Goal: Transaction & Acquisition: Purchase product/service

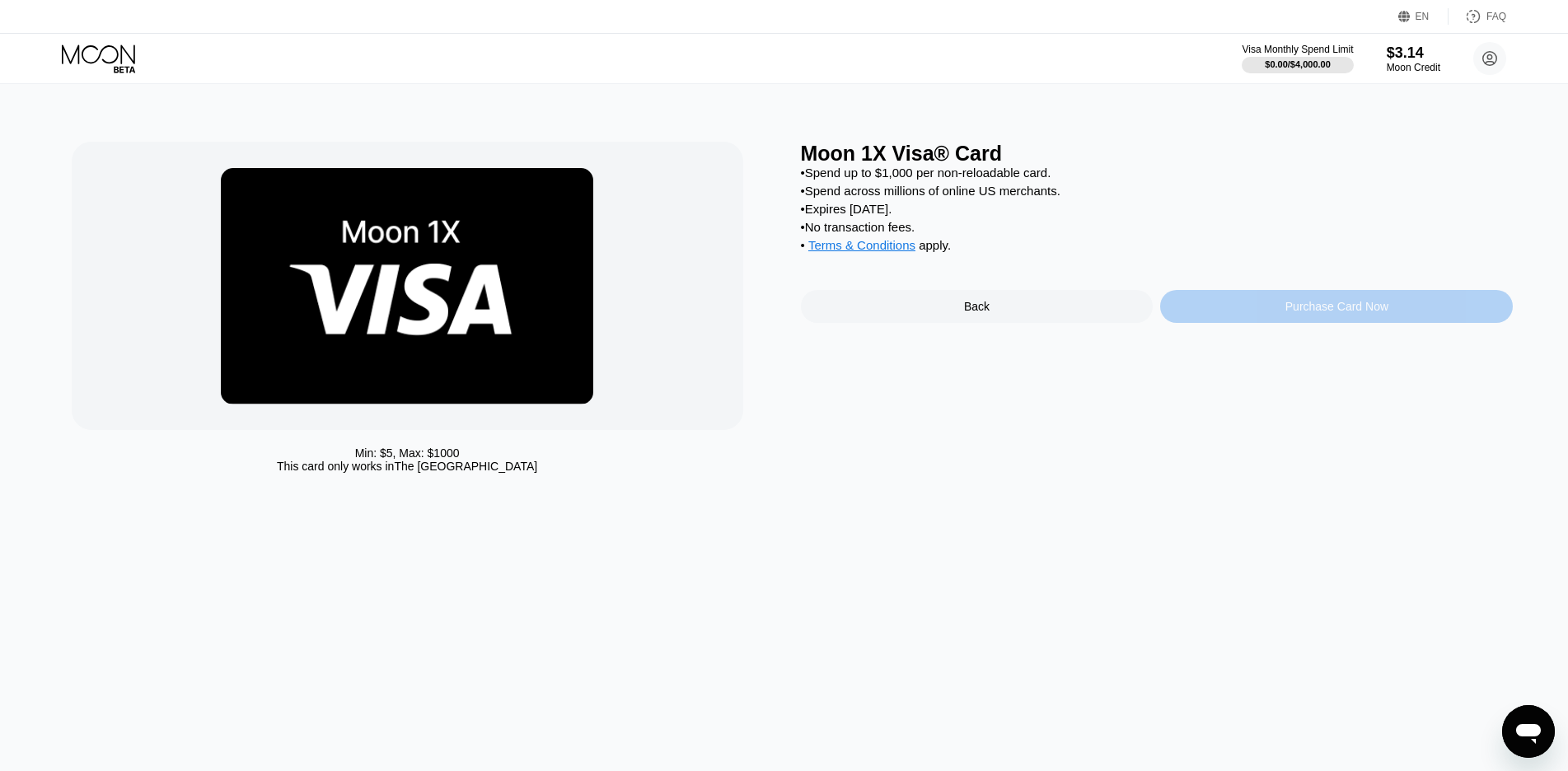
click at [1251, 323] on div "Purchase Card Now" at bounding box center [1336, 306] width 353 height 33
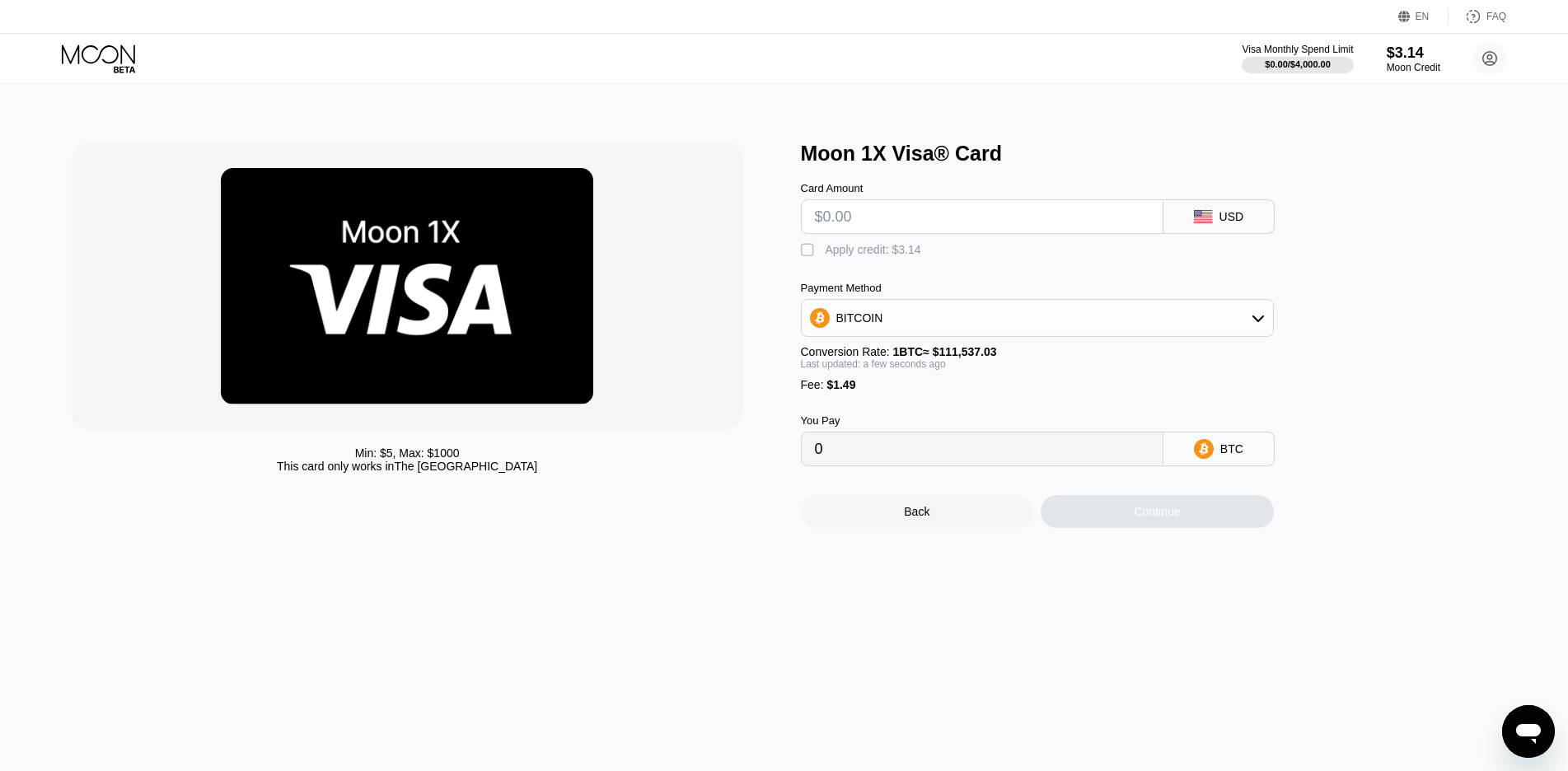
click at [919, 228] on input "text" at bounding box center [982, 217] width 334 height 33
type input "$3"
type input "0.00004026"
type input "$3"
click at [843, 254] on div "Apply credit: $3.14" at bounding box center [872, 249] width 95 height 13
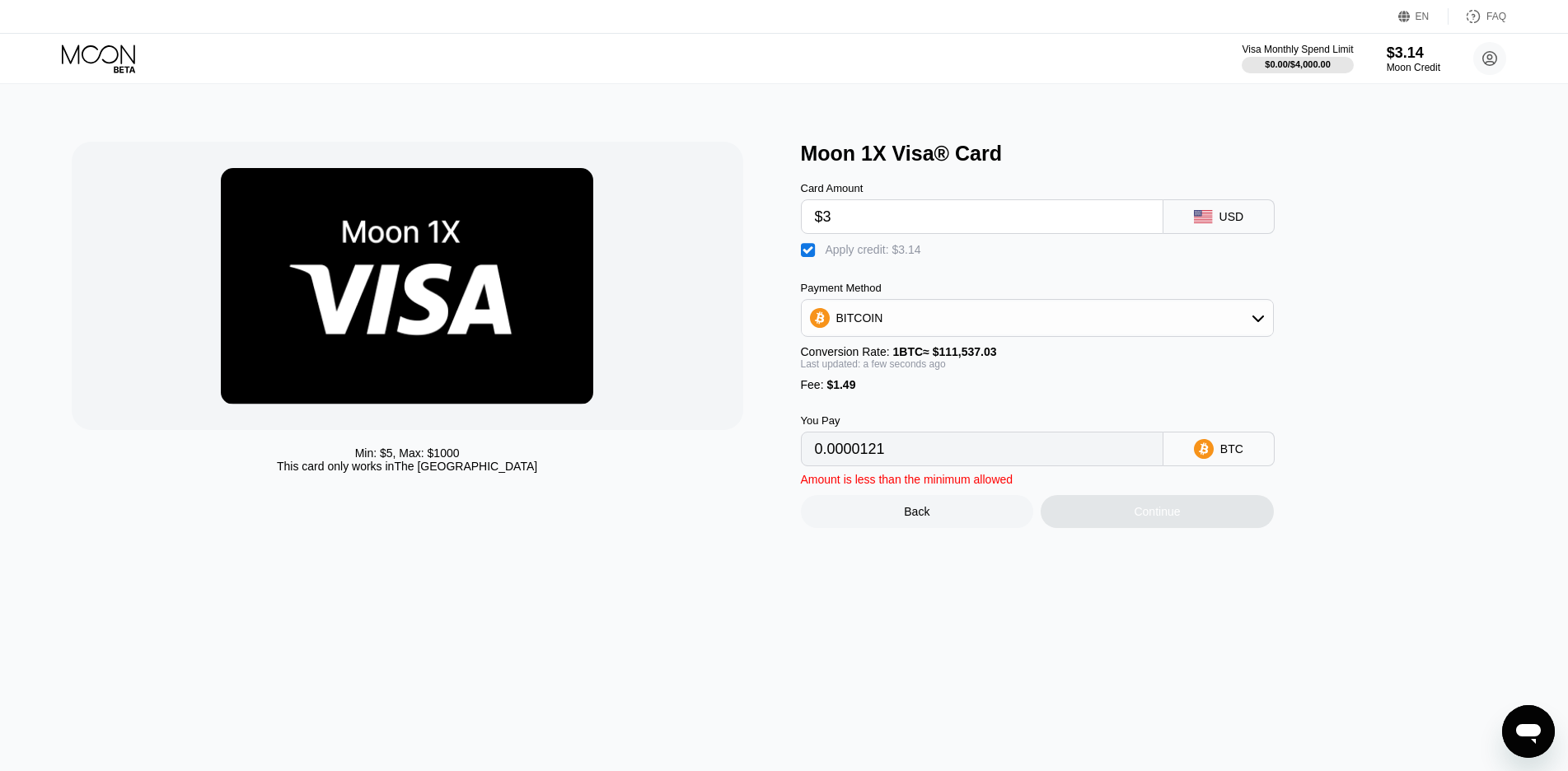
click at [908, 317] on div "BITCOIN" at bounding box center [1037, 319] width 472 height 33
click at [843, 256] on div "Apply credit: $3.14" at bounding box center [872, 249] width 95 height 13
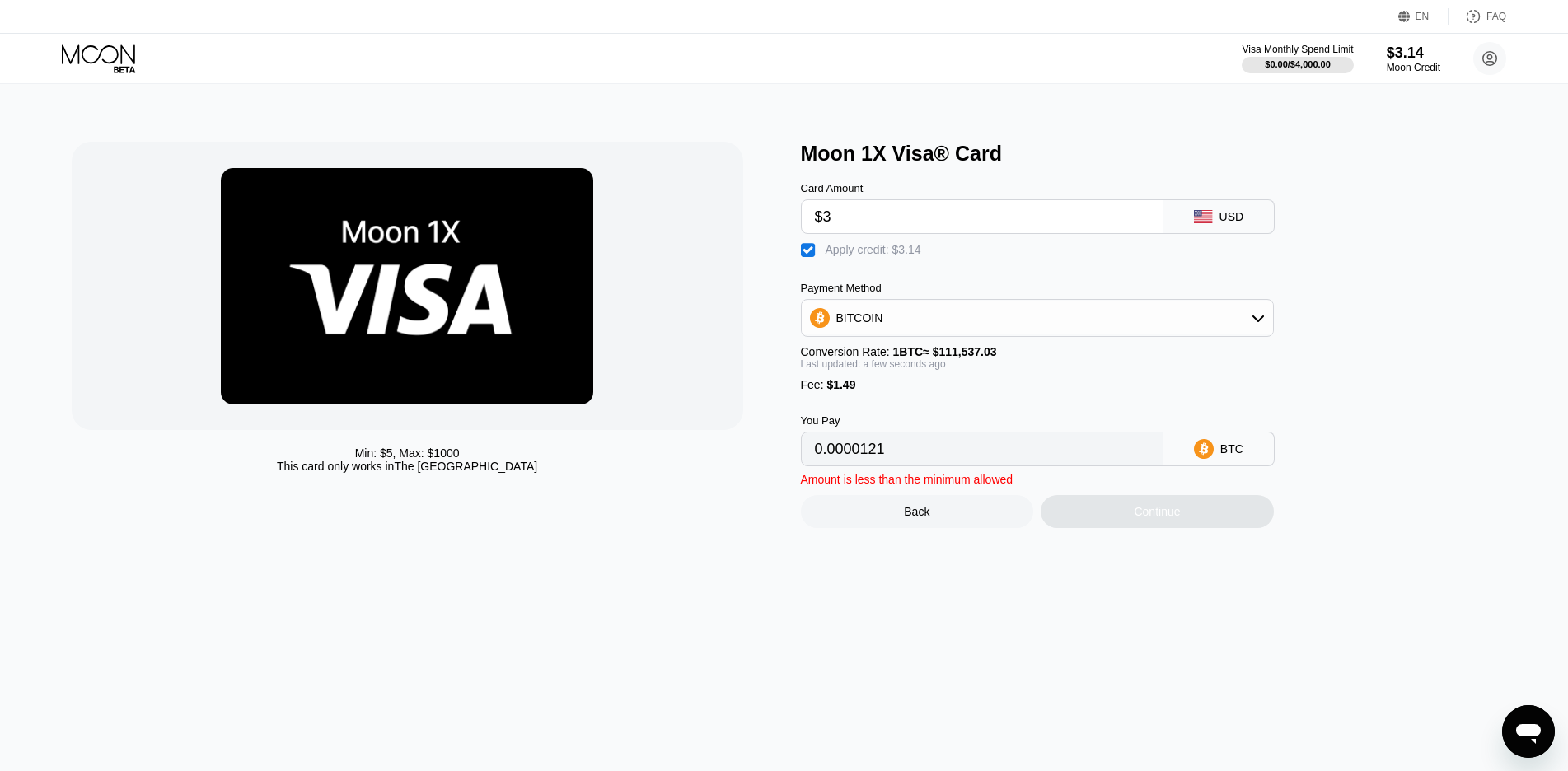
type input "0.00004026"
